Goal: Find contact information: Find contact information

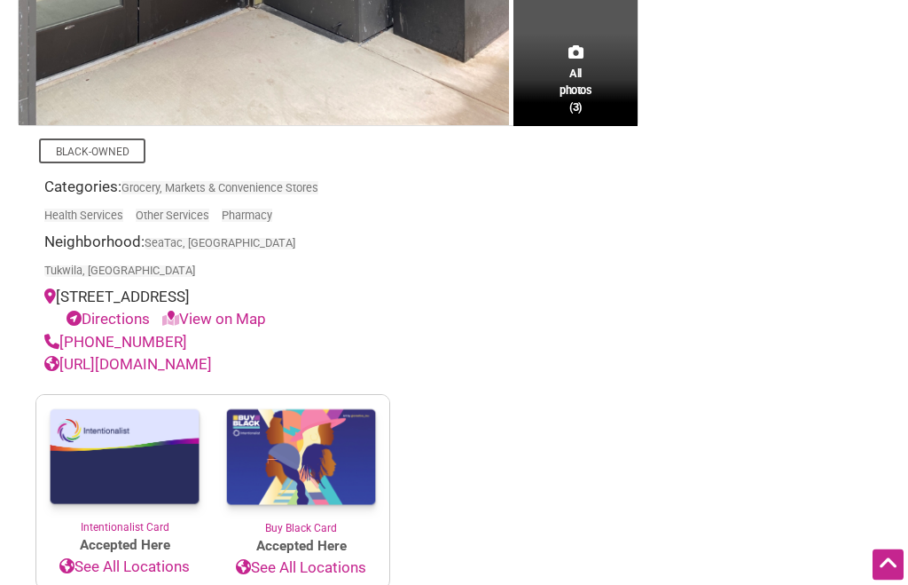
scroll to position [712, 0]
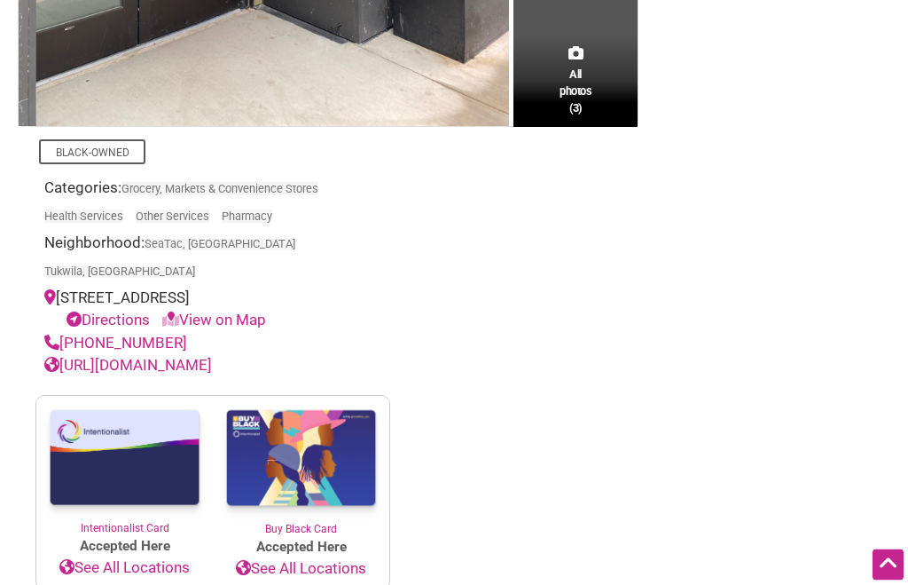
click at [212, 357] on link "[URL][DOMAIN_NAME]" at bounding box center [128, 366] width 168 height 18
click at [141, 356] on link "[URL][DOMAIN_NAME]" at bounding box center [128, 365] width 168 height 18
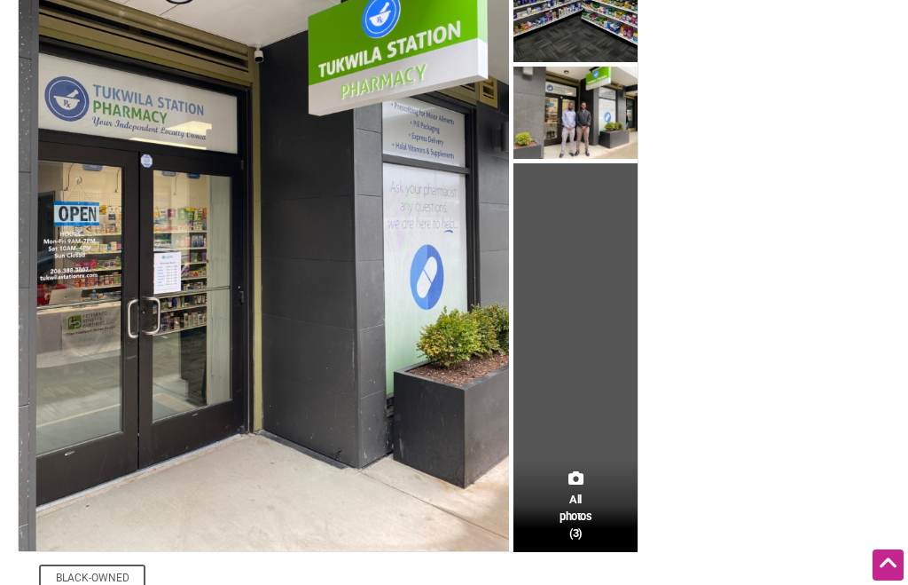
scroll to position [295, 0]
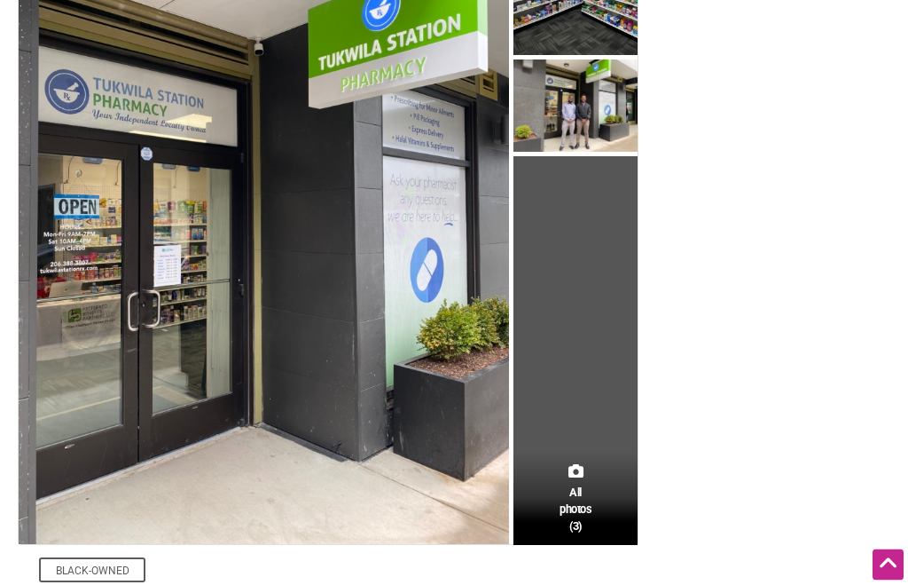
click at [590, 394] on td "All photos (3)" at bounding box center [576, 218] width 124 height 655
click at [463, 262] on img at bounding box center [264, 217] width 491 height 655
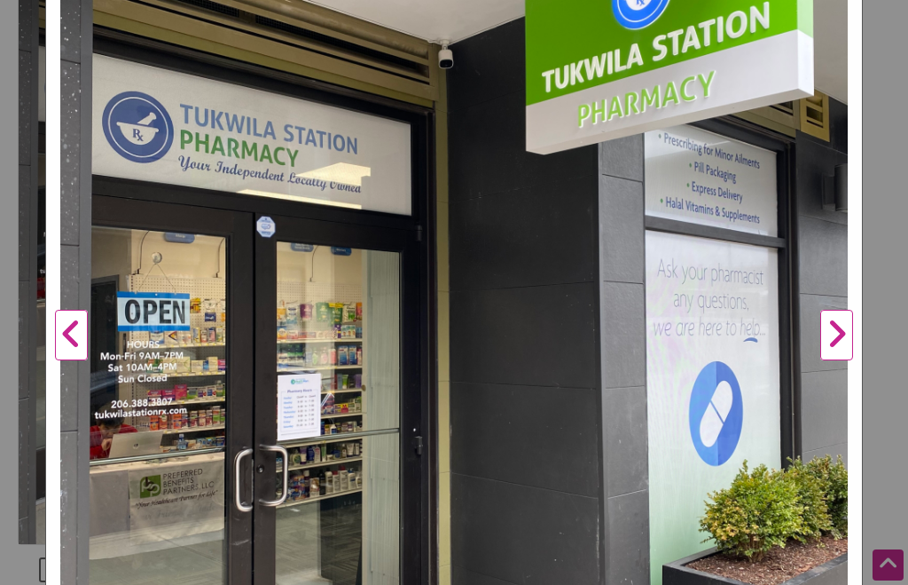
scroll to position [408, 0]
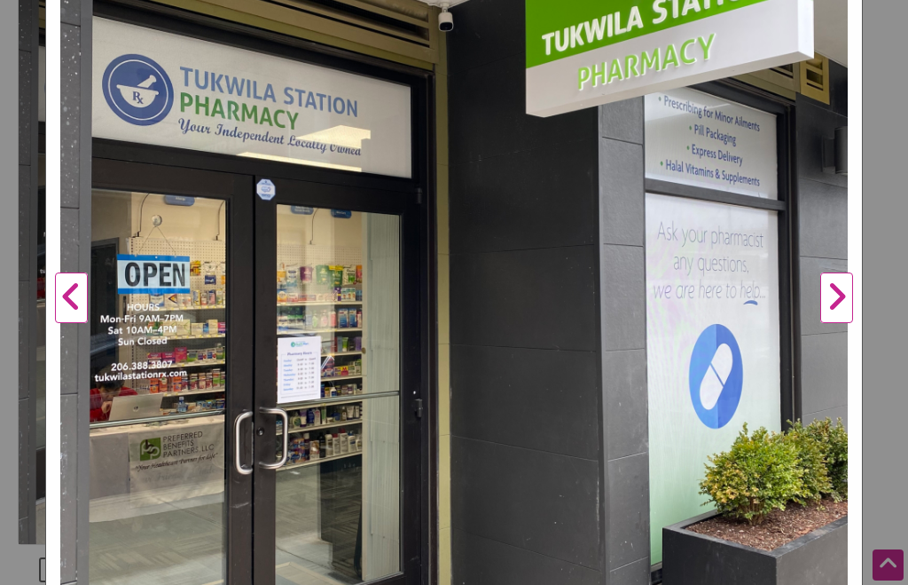
click at [834, 294] on button "Next" at bounding box center [837, 298] width 49 height 1064
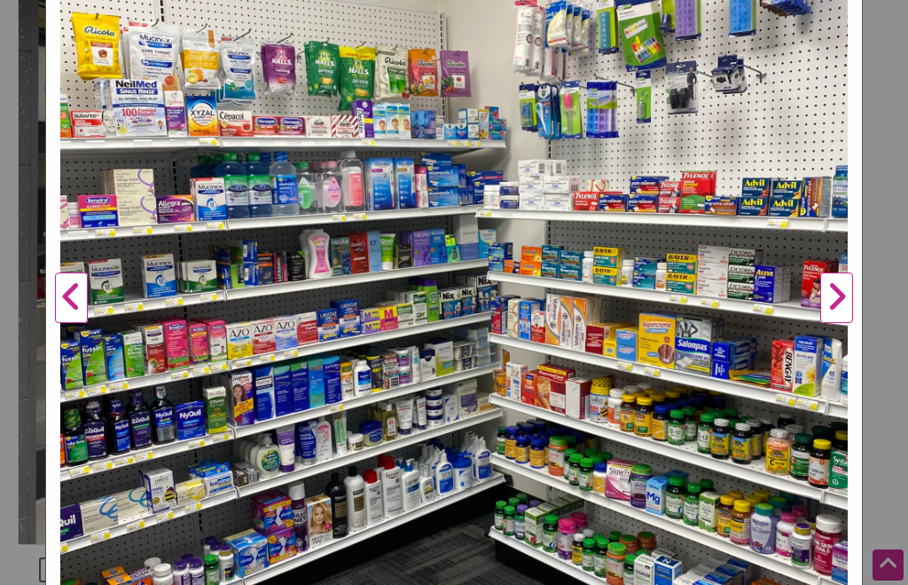
click at [842, 298] on button "Next" at bounding box center [837, 298] width 49 height 1064
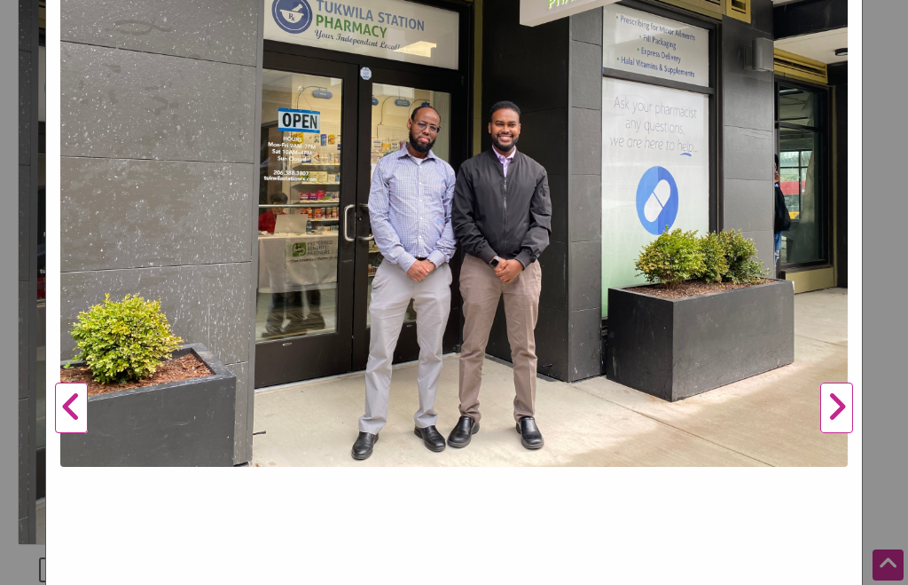
scroll to position [296, 0]
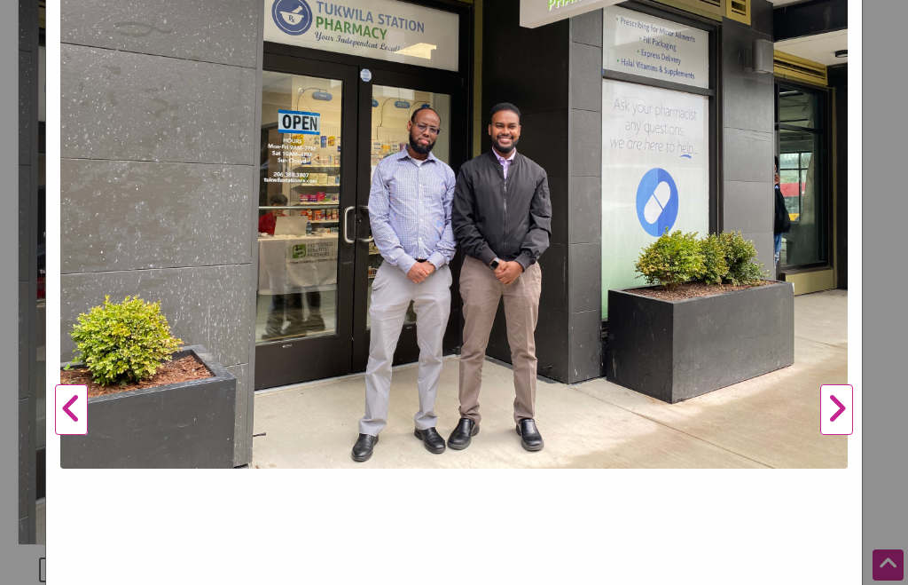
click at [841, 410] on button "Next" at bounding box center [837, 410] width 49 height 1064
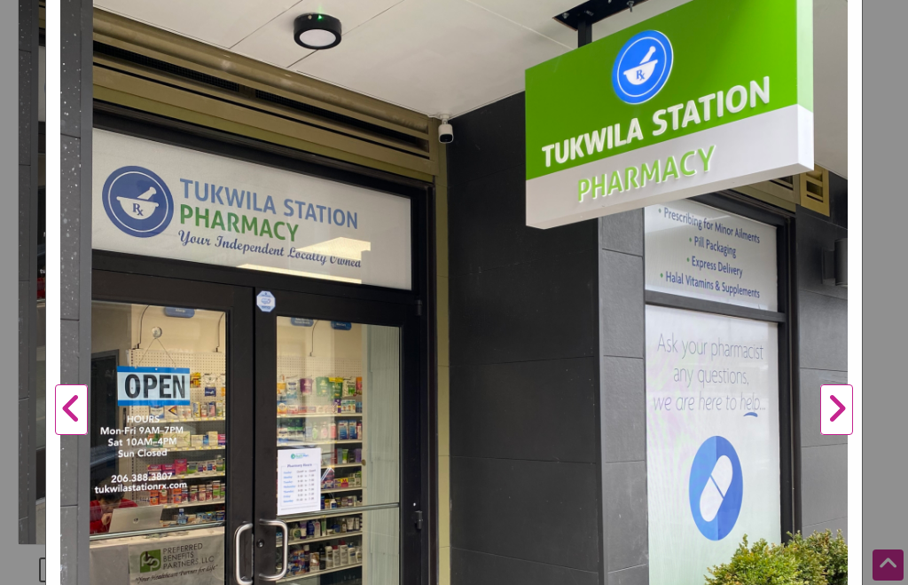
click at [858, 407] on button "Next" at bounding box center [837, 410] width 49 height 1064
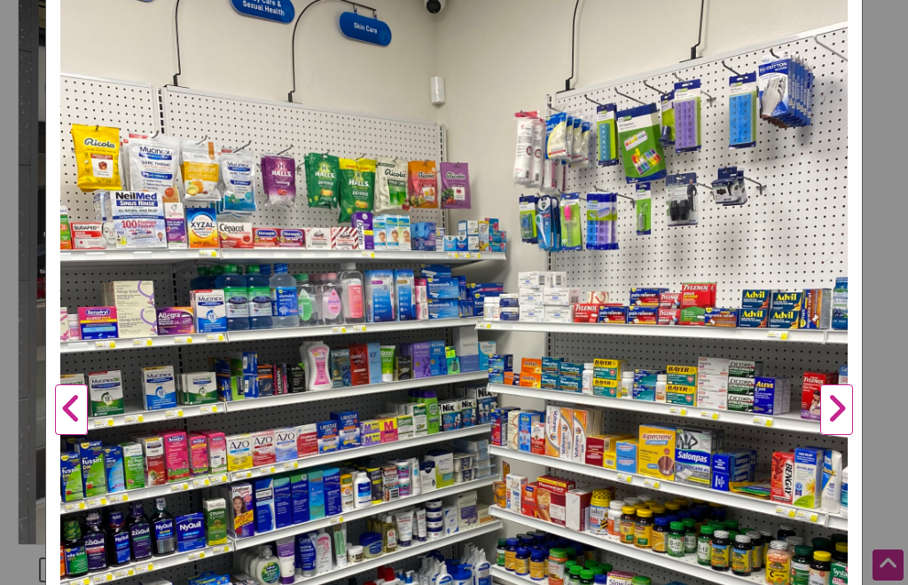
click at [856, 406] on button "Next" at bounding box center [837, 410] width 49 height 1064
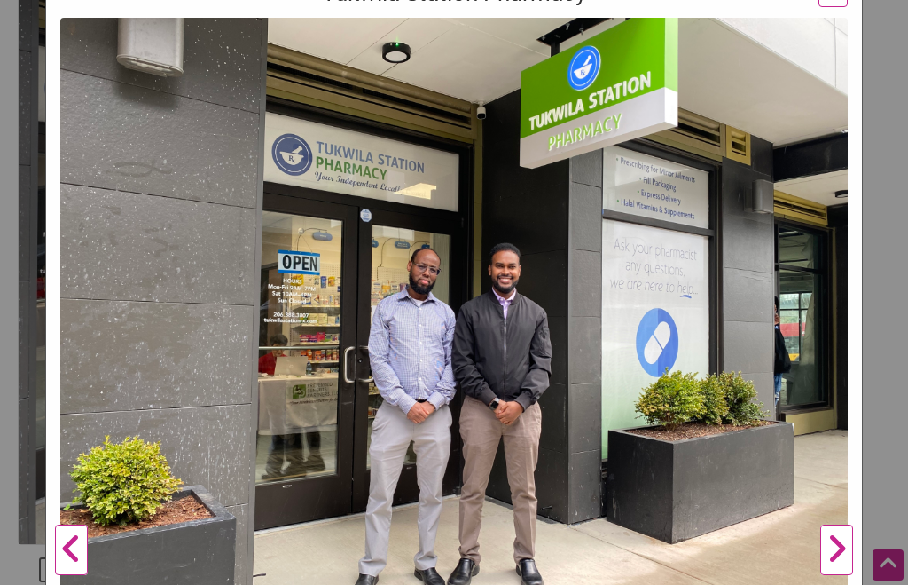
scroll to position [149, 0]
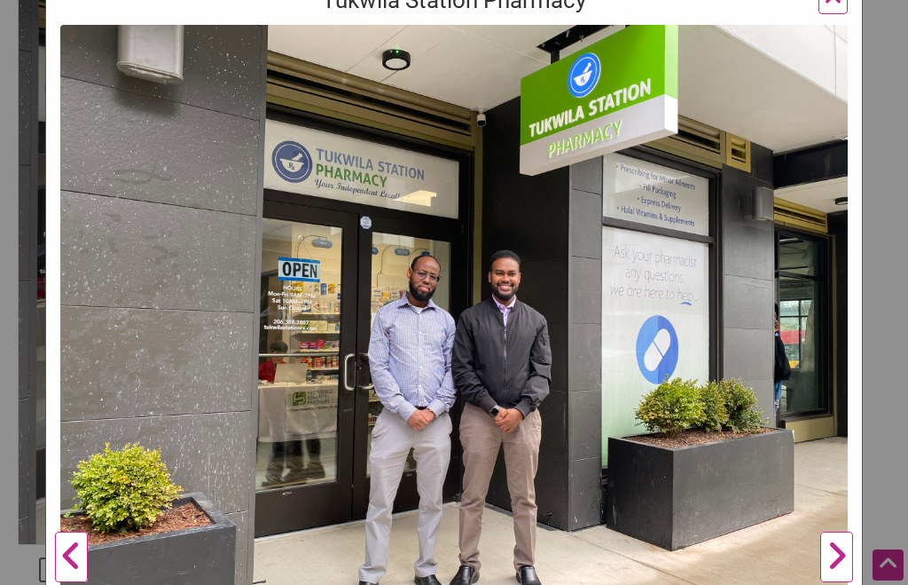
click at [837, 557] on button "Next" at bounding box center [837, 557] width 49 height 1064
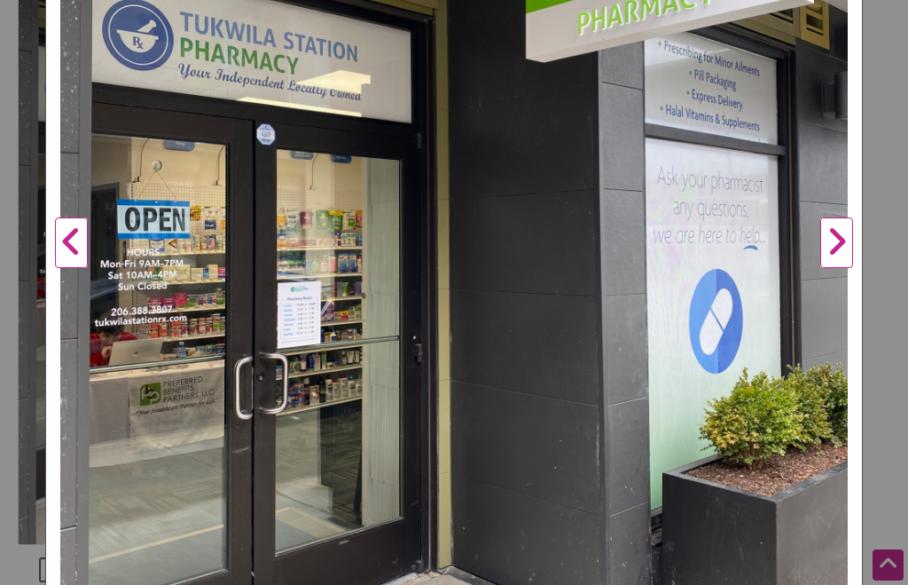
scroll to position [465, 0]
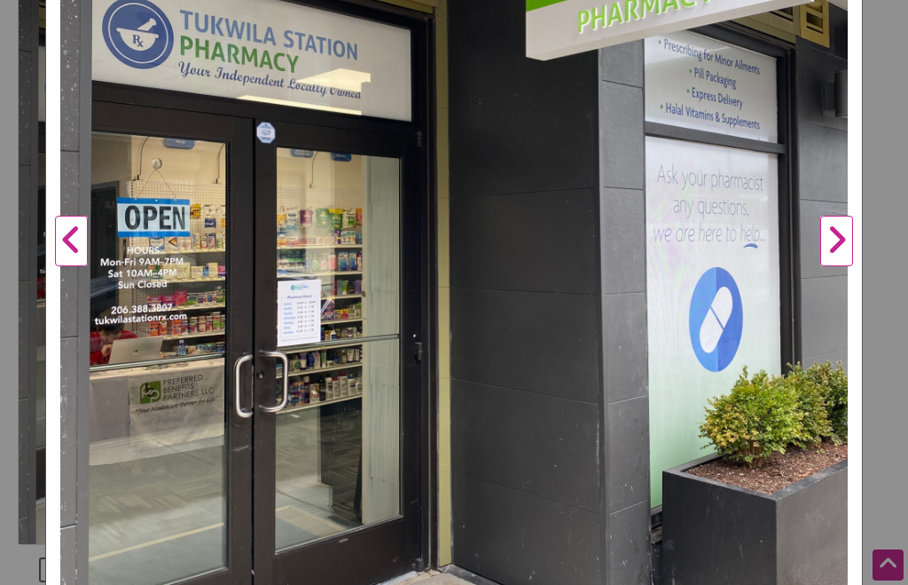
click at [84, 252] on button "Previous" at bounding box center [71, 241] width 49 height 1064
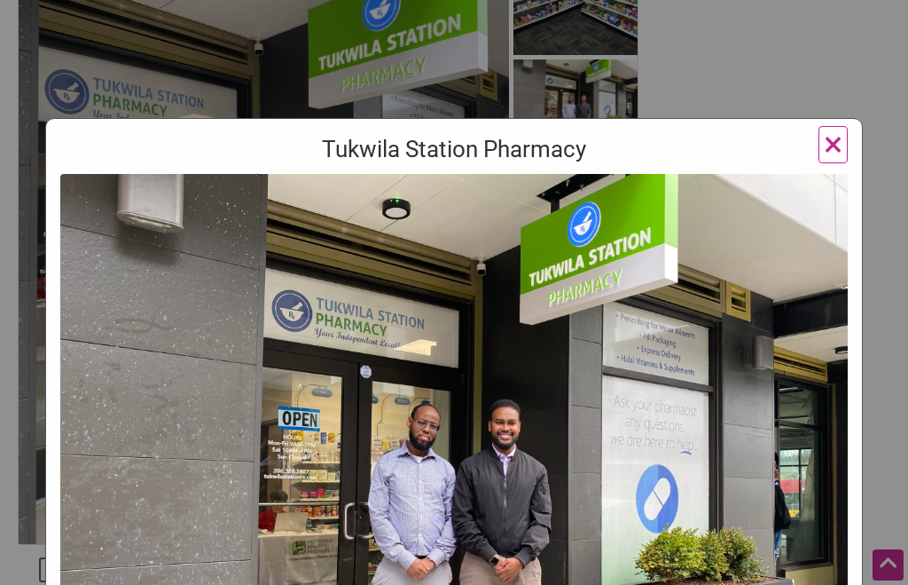
scroll to position [-1, 0]
click at [838, 153] on span "×" at bounding box center [833, 144] width 19 height 42
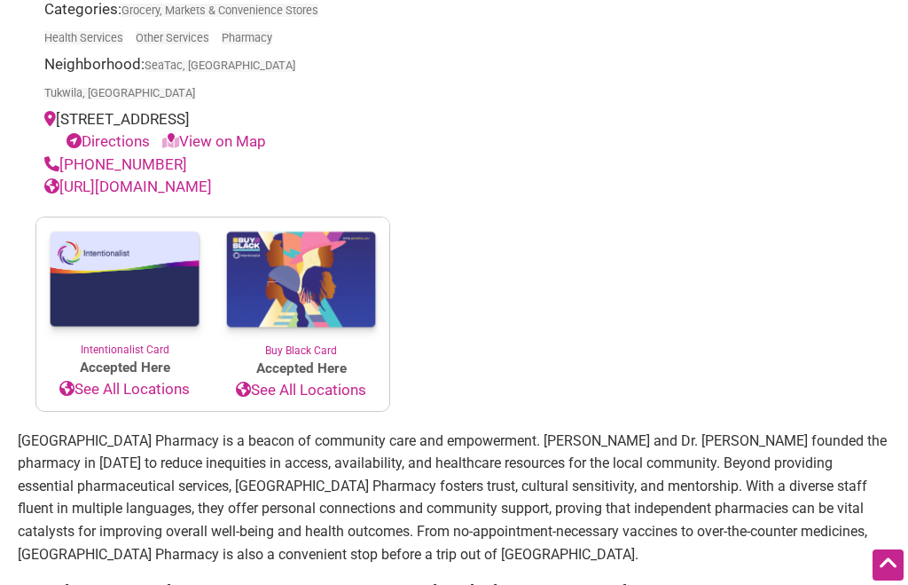
scroll to position [827, 0]
